Goal: Find contact information: Find contact information

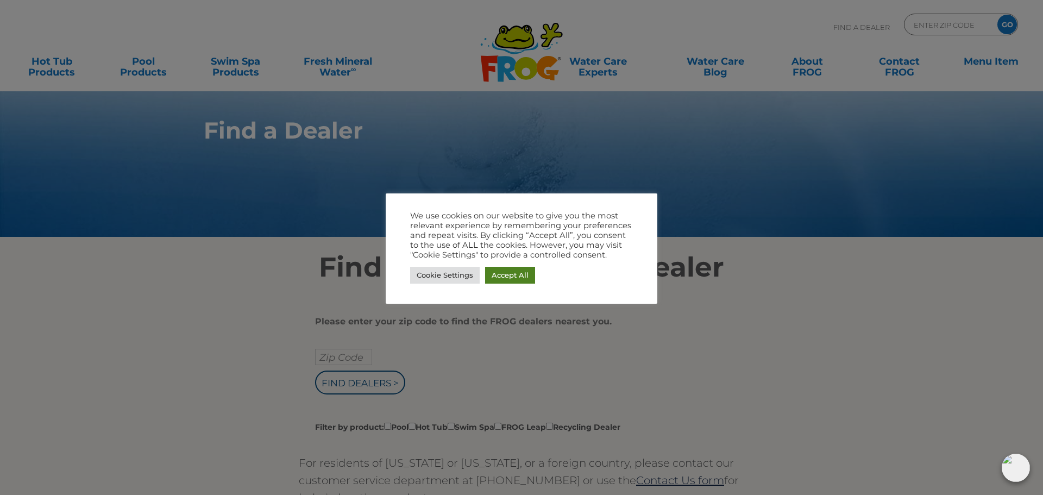
click at [517, 275] on link "Accept All" at bounding box center [510, 275] width 50 height 17
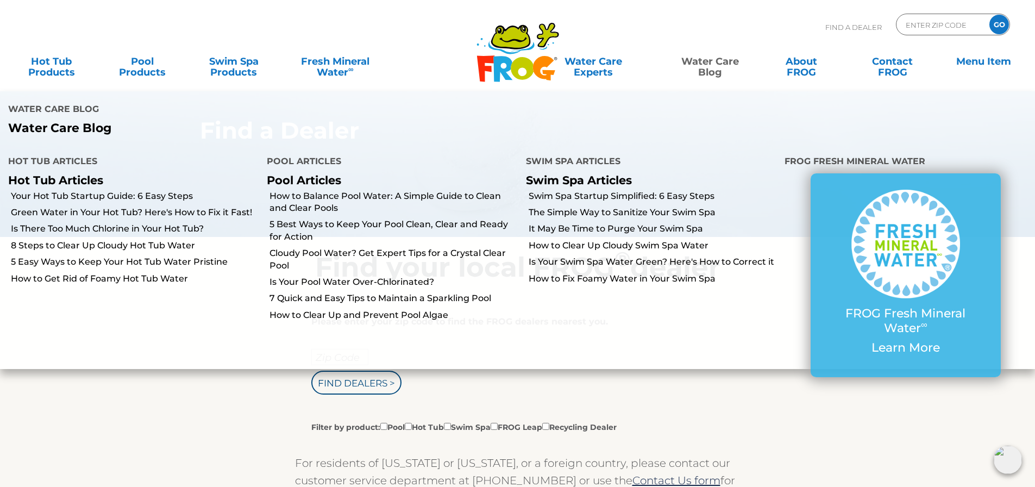
click at [710, 68] on link "Water Care Blog" at bounding box center [709, 62] width 81 height 22
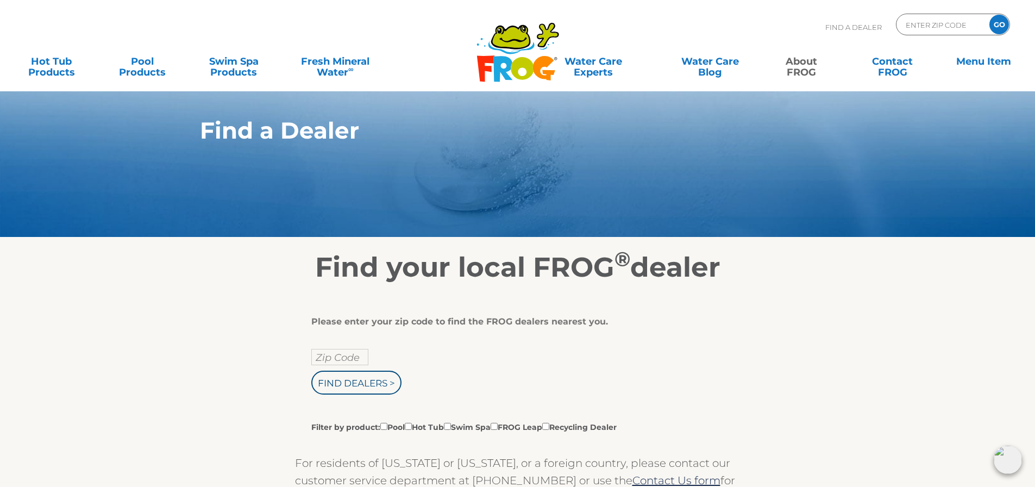
click at [809, 68] on link "About FROG" at bounding box center [801, 62] width 81 height 22
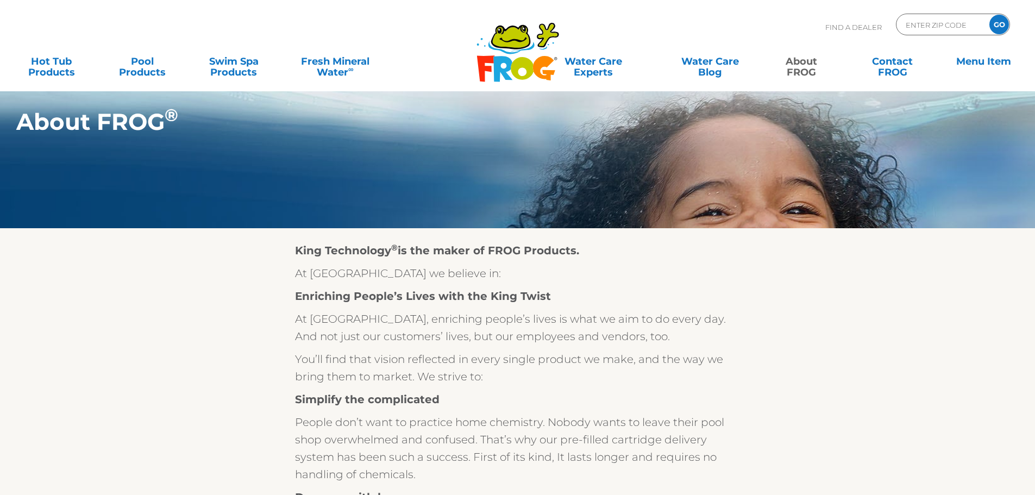
click at [892, 69] on link "Contact FROG" at bounding box center [892, 62] width 81 height 22
